Goal: Navigation & Orientation: Find specific page/section

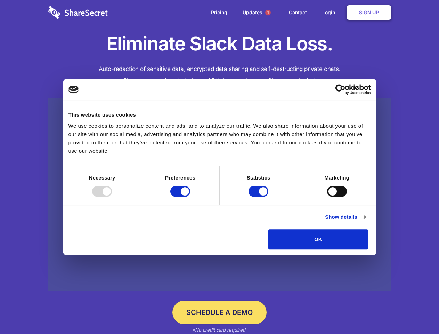
click at [112, 197] on div at bounding box center [102, 191] width 20 height 11
click at [190, 197] on input "Preferences" at bounding box center [180, 191] width 20 height 11
checkbox input "false"
click at [259, 197] on input "Statistics" at bounding box center [259, 191] width 20 height 11
checkbox input "false"
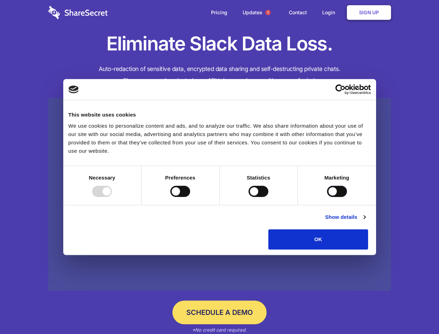
click at [327, 197] on input "Marketing" at bounding box center [337, 191] width 20 height 11
checkbox input "true"
click at [365, 221] on link "Show details" at bounding box center [345, 217] width 40 height 8
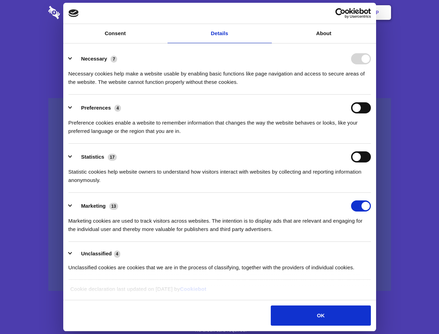
click at [371, 95] on li "Necessary 7 Necessary cookies help make a website usable by enabling basic func…" at bounding box center [219, 70] width 302 height 49
click at [268, 13] on span "1" at bounding box center [268, 13] width 6 height 6
